Goal: Navigation & Orientation: Find specific page/section

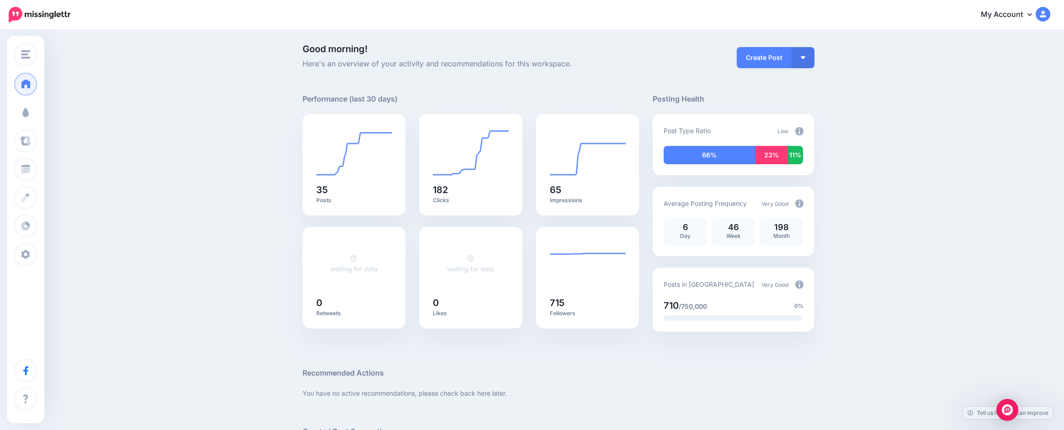
click at [21, 112] on span at bounding box center [26, 112] width 12 height 9
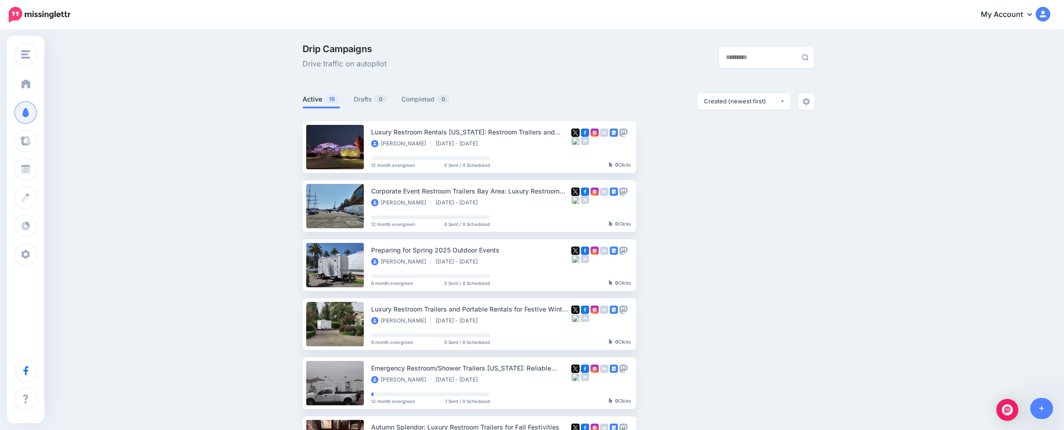
click at [35, 85] on link "Dashboard" at bounding box center [25, 84] width 23 height 23
